Goal: Contribute content

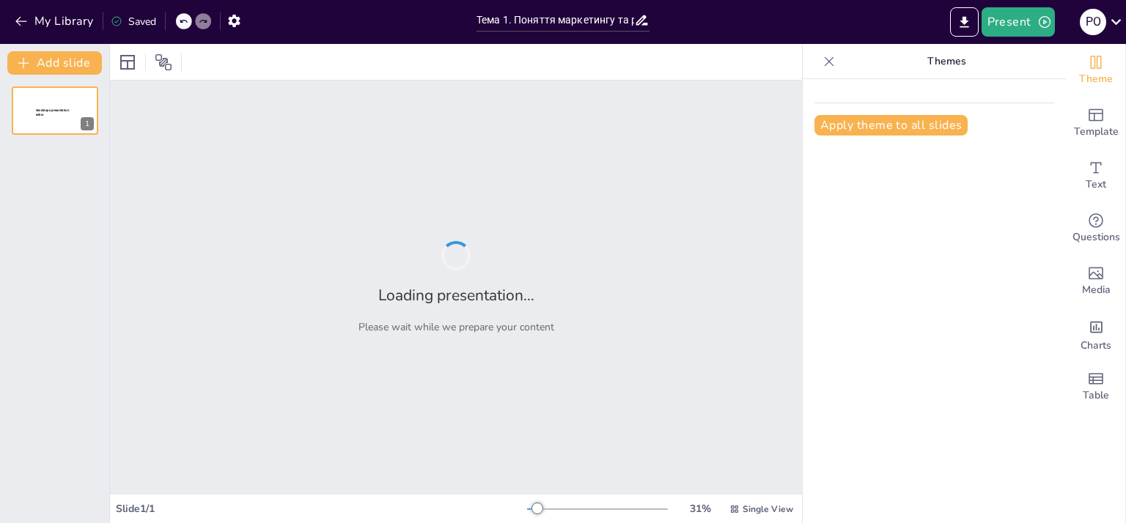
type input "Тема 1. Поняття маркетингу та роль штучного інтелекту в сучасному бізнесі"
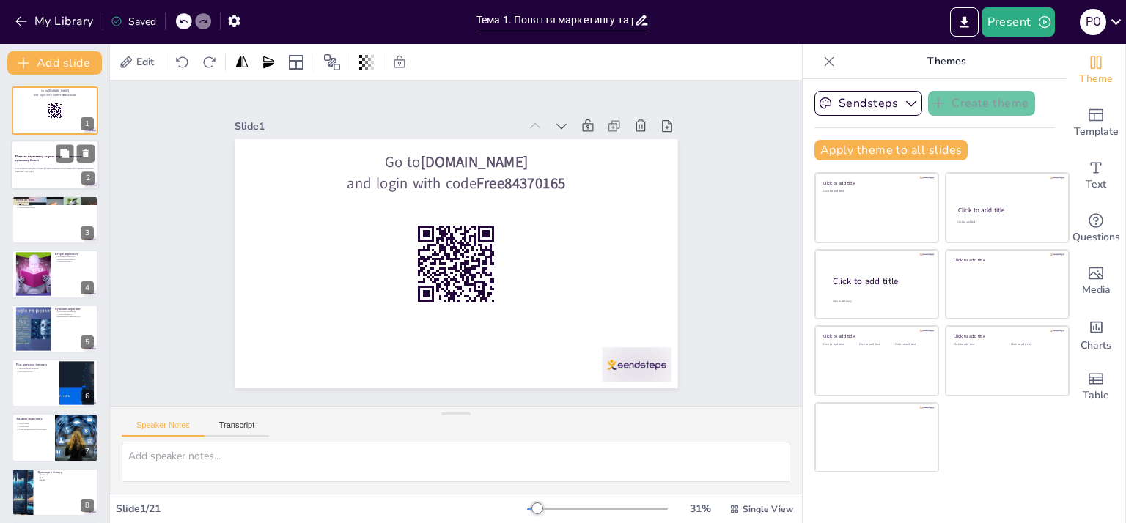
click at [36, 165] on p "У цій презентації ми розглянемо сутність маркетингу, його концепції, вплив цифр…" at bounding box center [54, 167] width 79 height 5
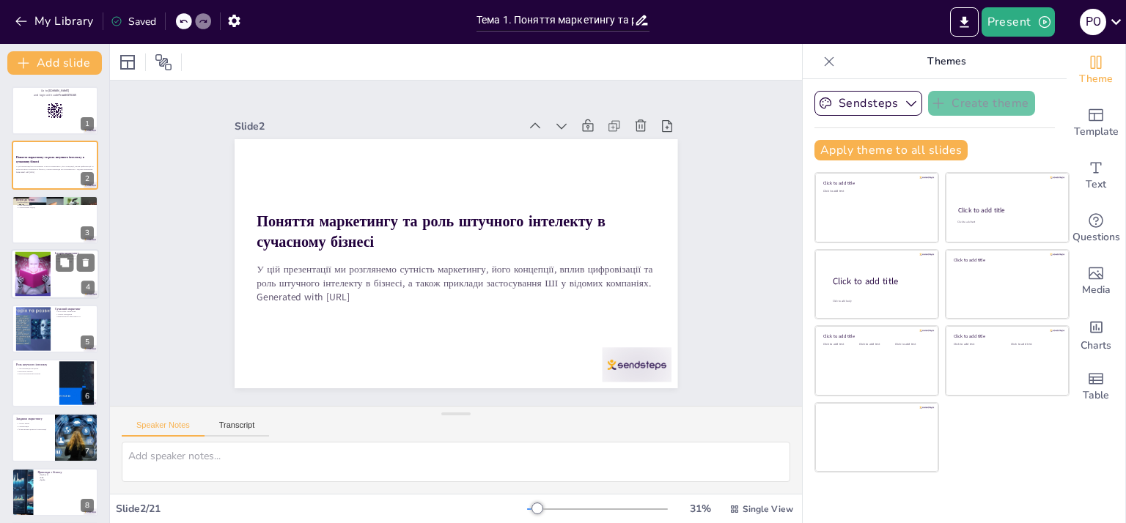
checkbox input "true"
click at [46, 270] on div at bounding box center [32, 274] width 79 height 45
type textarea "Еволюція маркетингу відображає зміни в суспільстві та економіці. З часом маркет…"
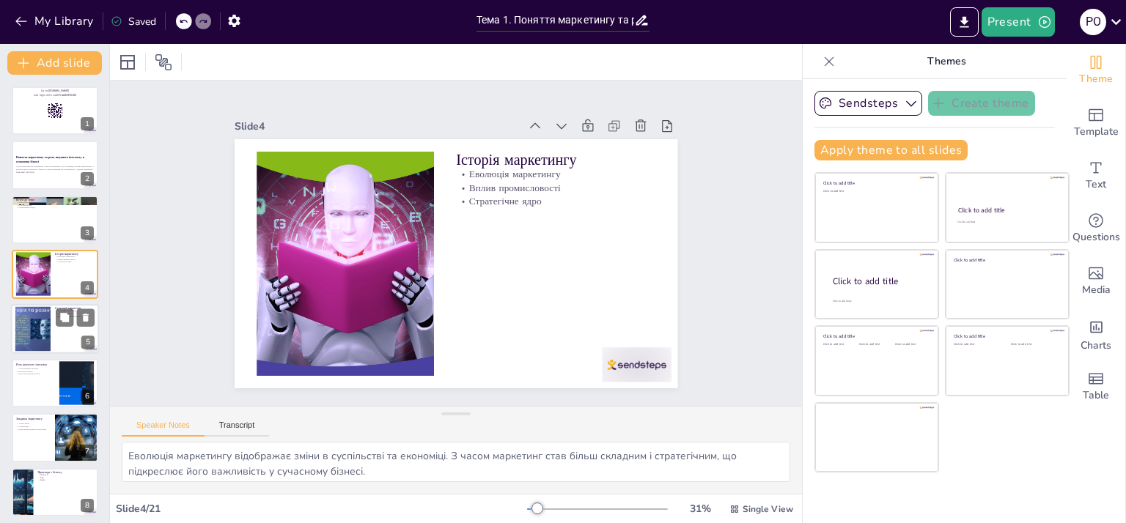
checkbox input "true"
click at [35, 326] on div at bounding box center [32, 328] width 59 height 45
type textarea "Філософія управління в маркетингу передбачає, що компанії повинні орієнтуватися…"
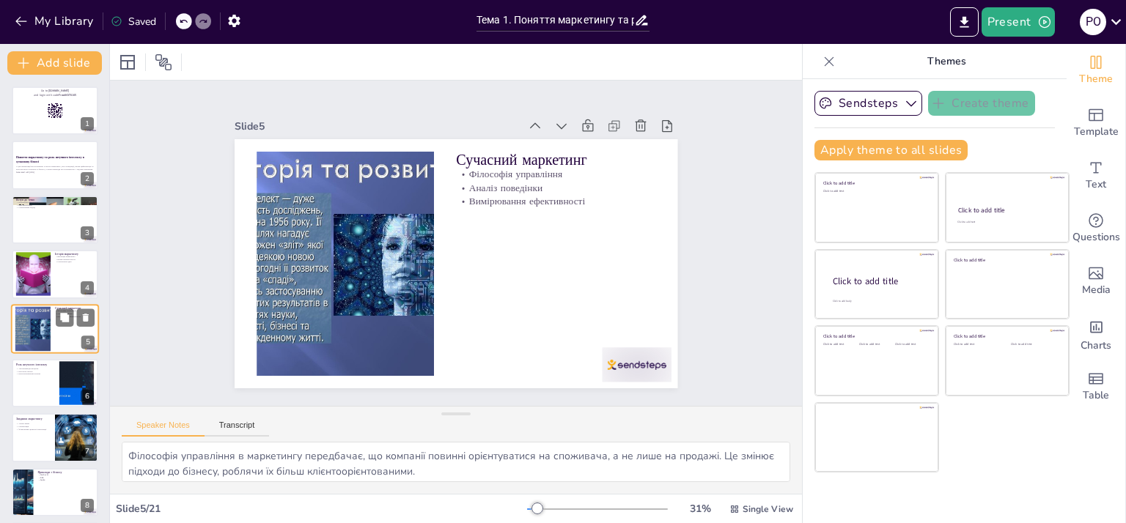
scroll to position [29, 0]
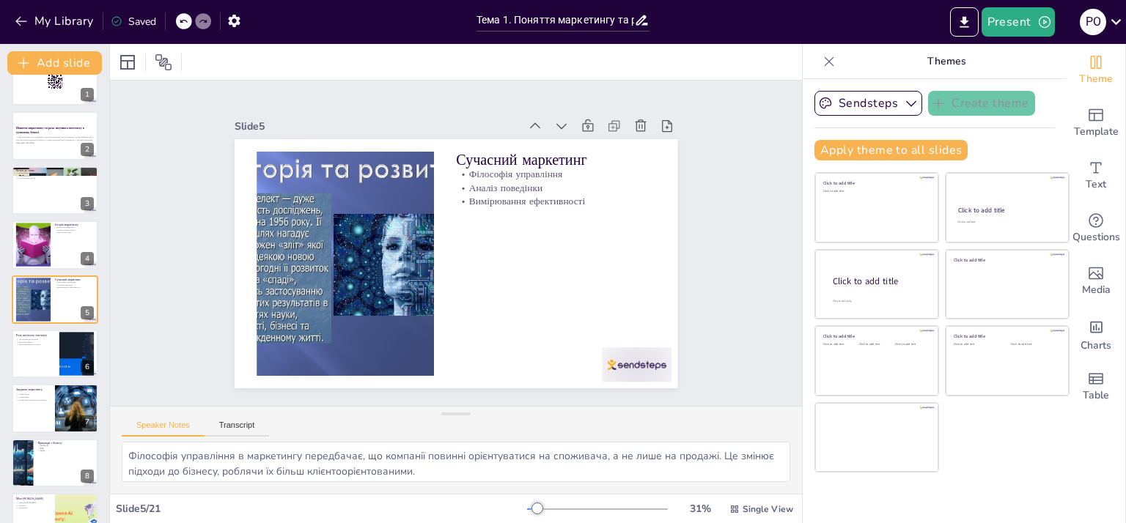
checkbox input "true"
